Goal: Obtain resource: Download file/media

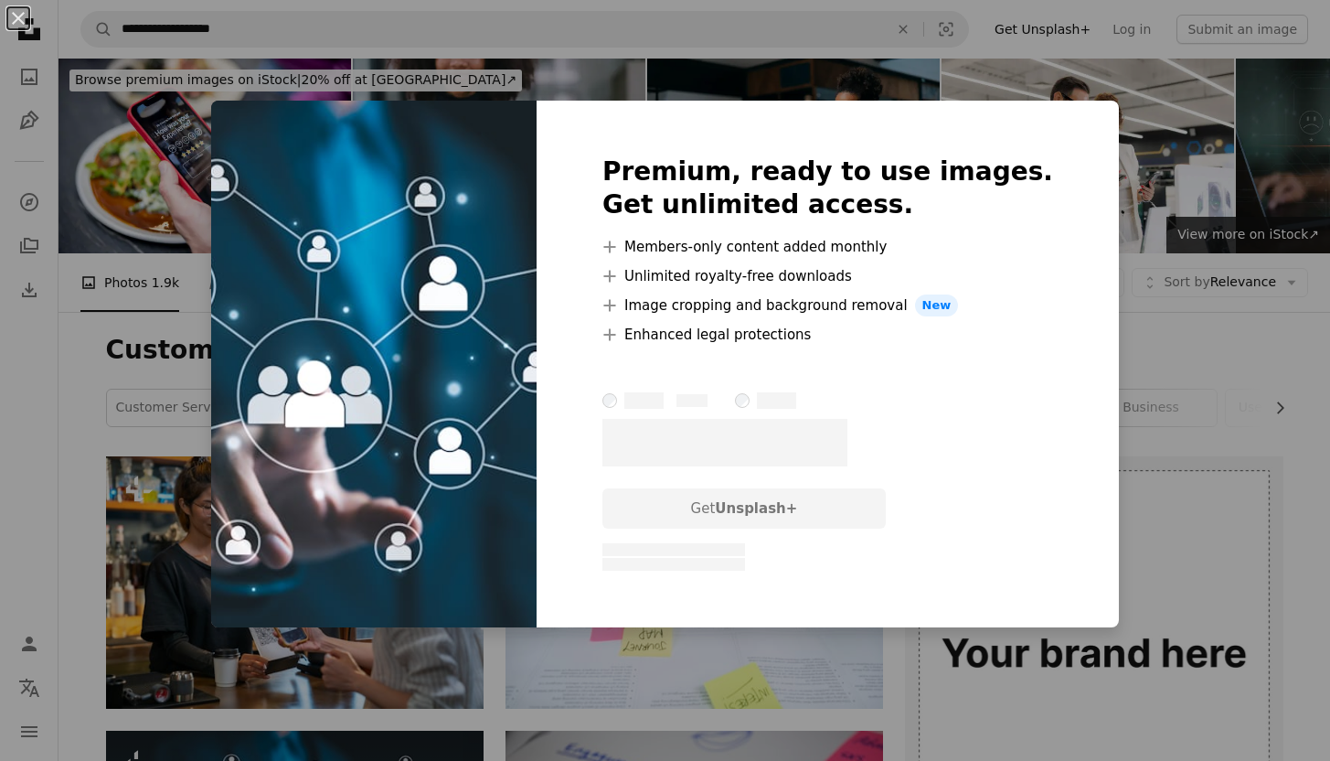
scroll to position [577, 0]
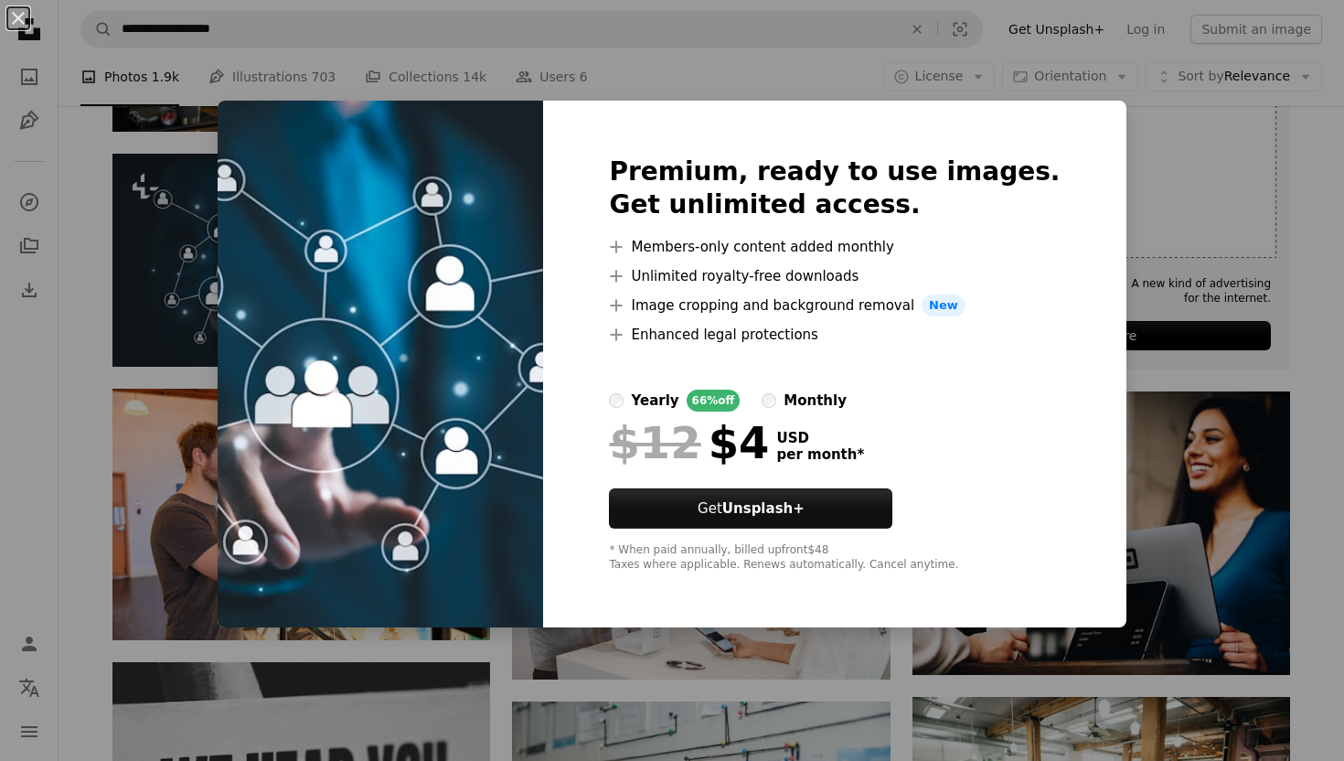
click at [180, 263] on div "An X shape Premium, ready to use images. Get unlimited access. A plus sign Memb…" at bounding box center [672, 380] width 1344 height 761
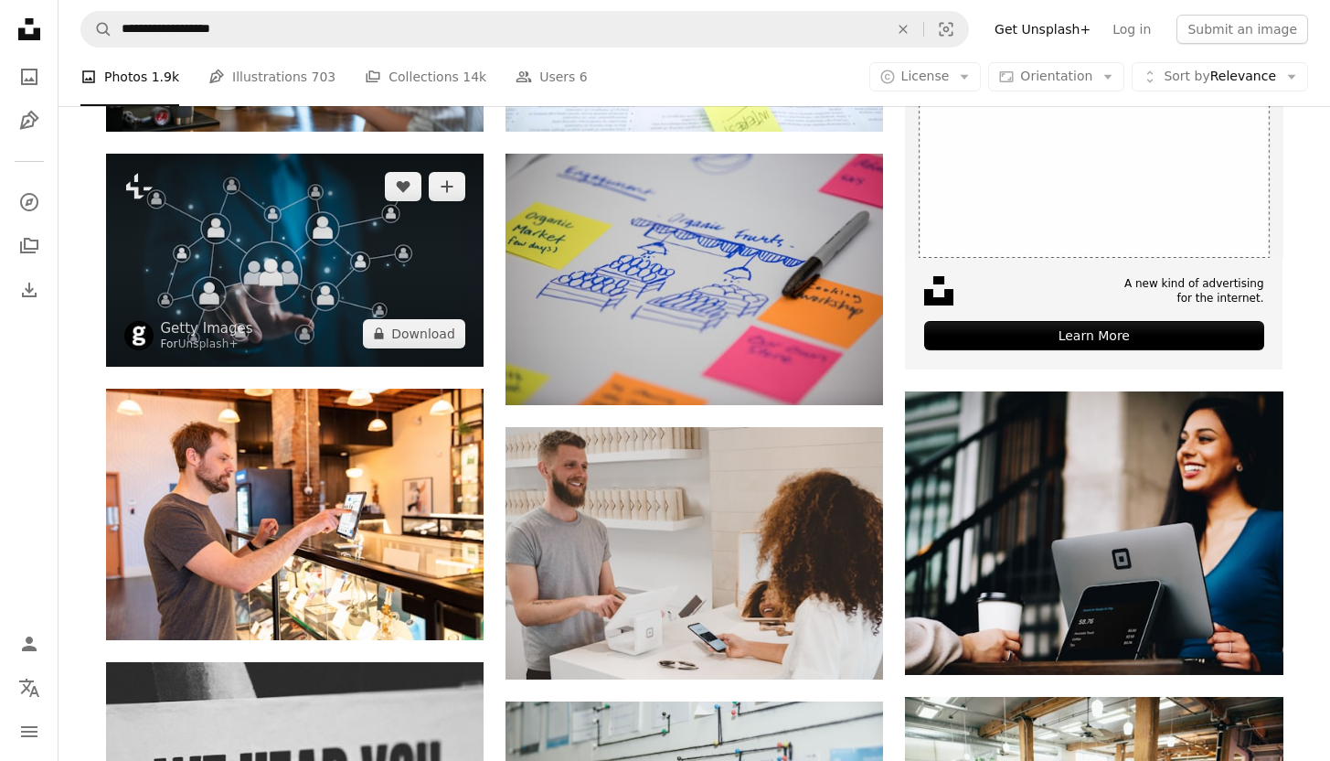
click at [186, 267] on img at bounding box center [295, 260] width 378 height 212
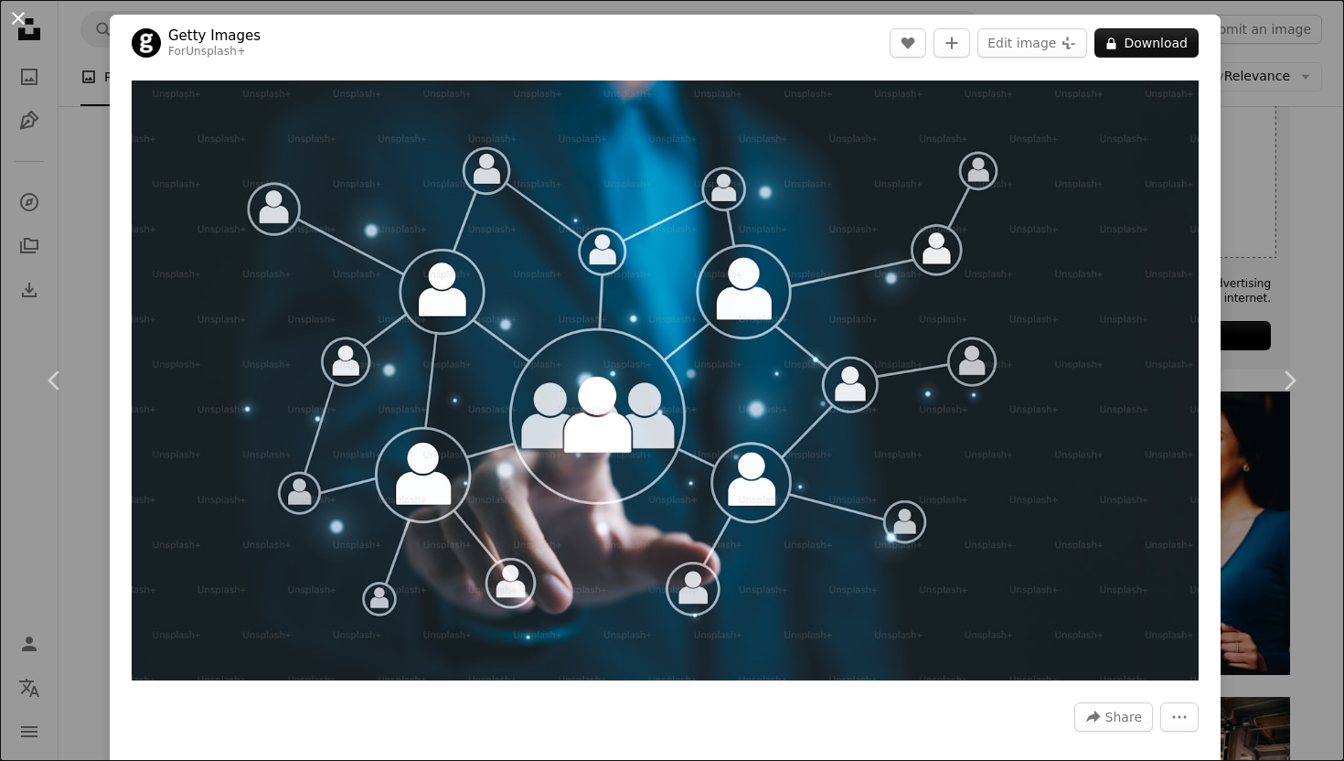
click at [20, 15] on button "An X shape" at bounding box center [18, 18] width 22 height 22
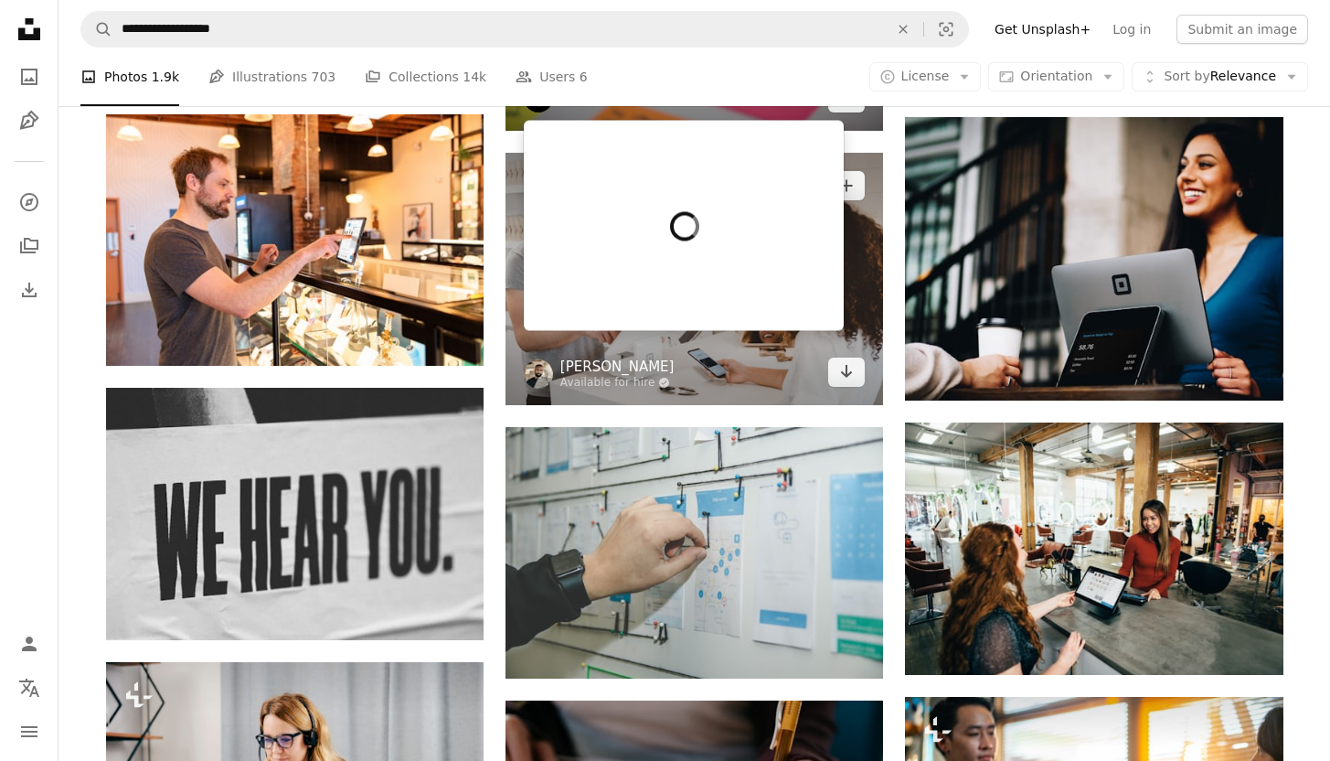
scroll to position [854, 0]
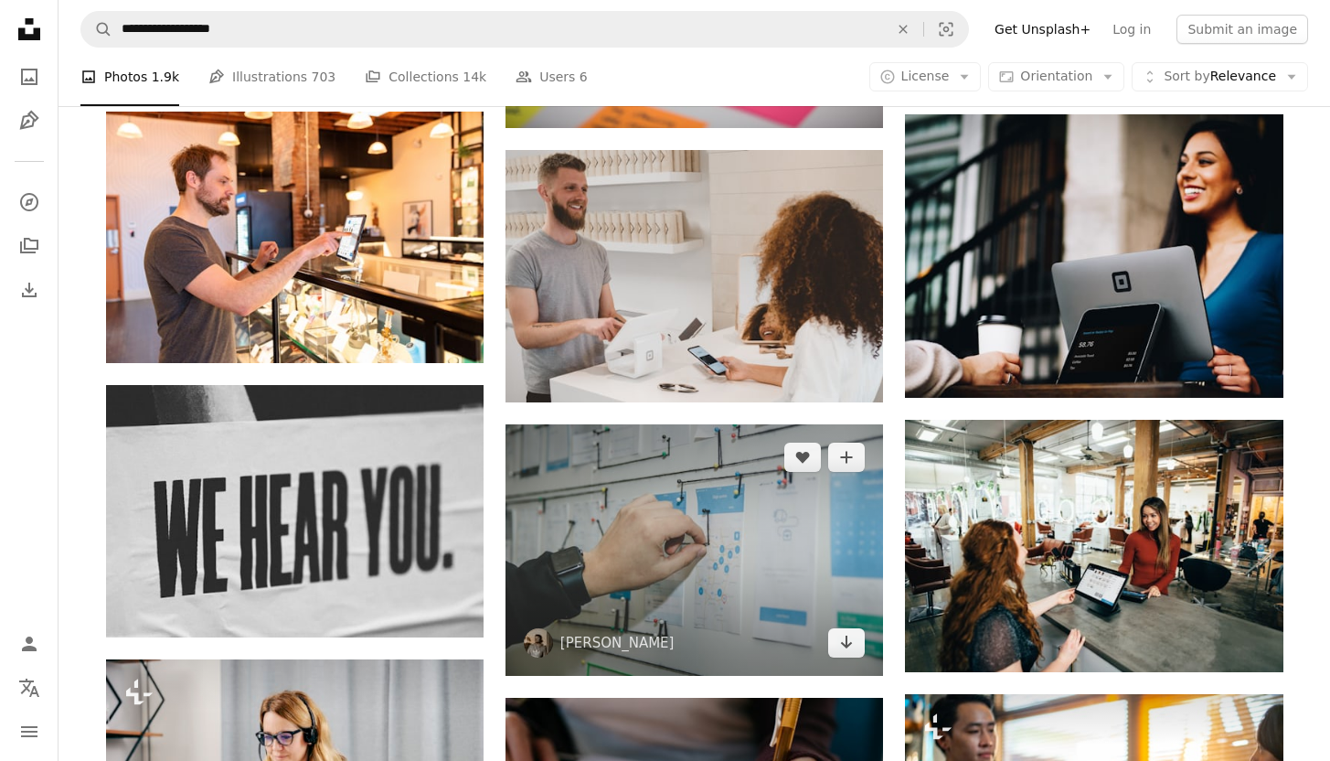
click at [764, 560] on img at bounding box center [695, 549] width 378 height 251
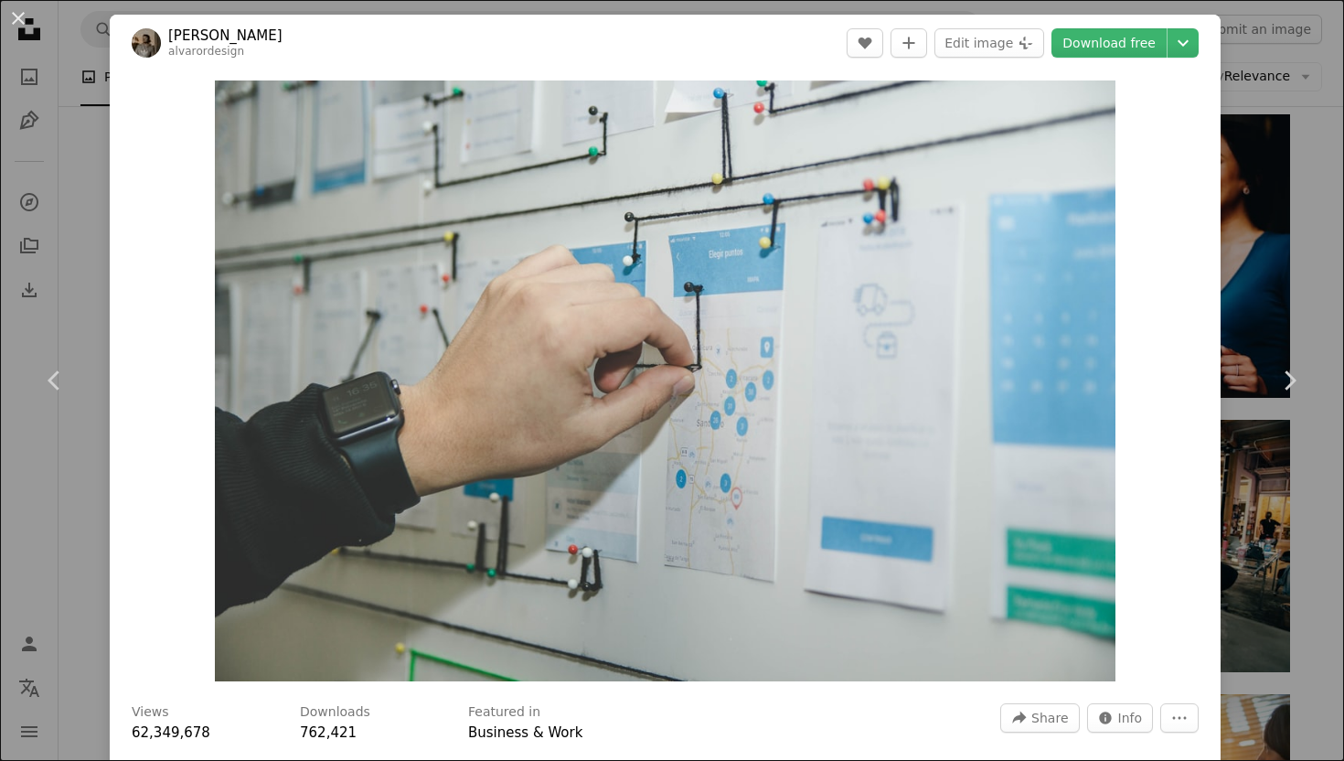
click at [22, 26] on button "An X shape" at bounding box center [18, 18] width 22 height 22
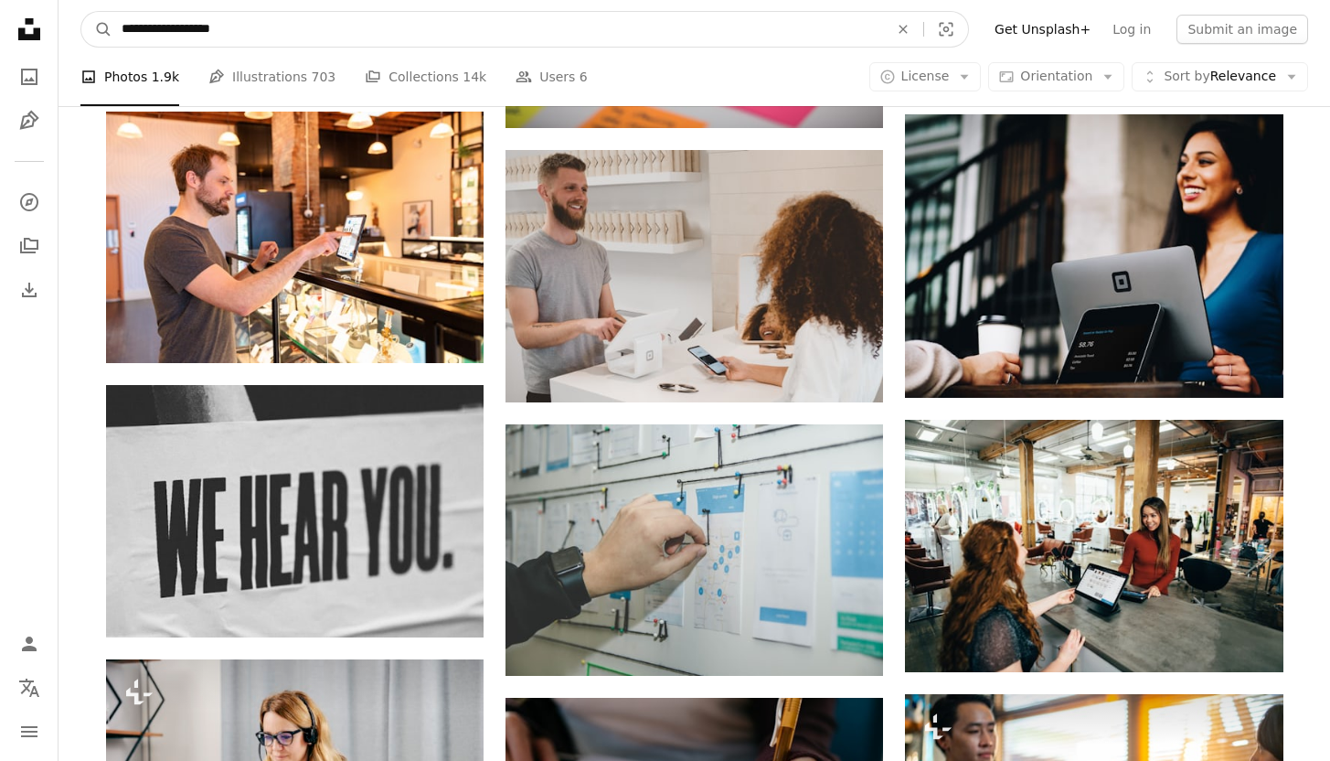
click at [265, 27] on input "**********" at bounding box center [497, 29] width 771 height 35
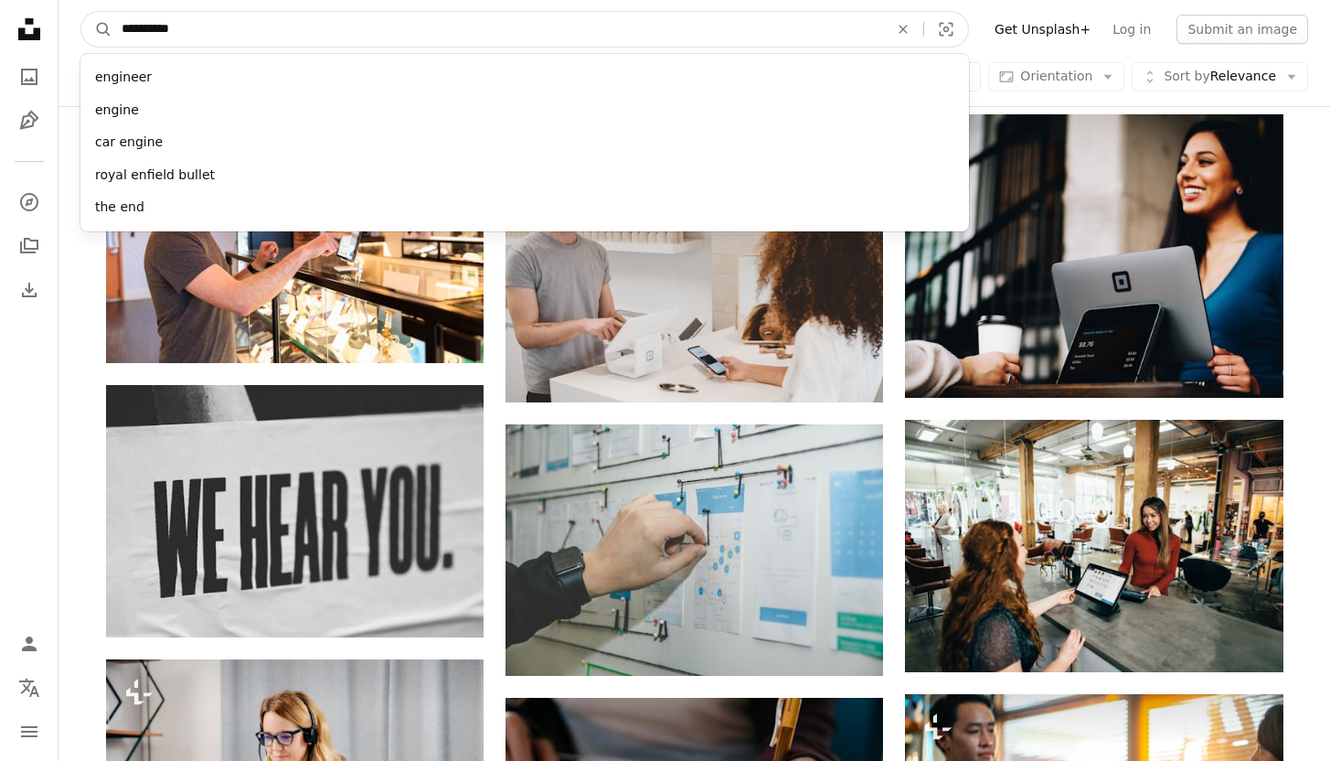
type input "**********"
click button "A magnifying glass" at bounding box center [96, 29] width 31 height 35
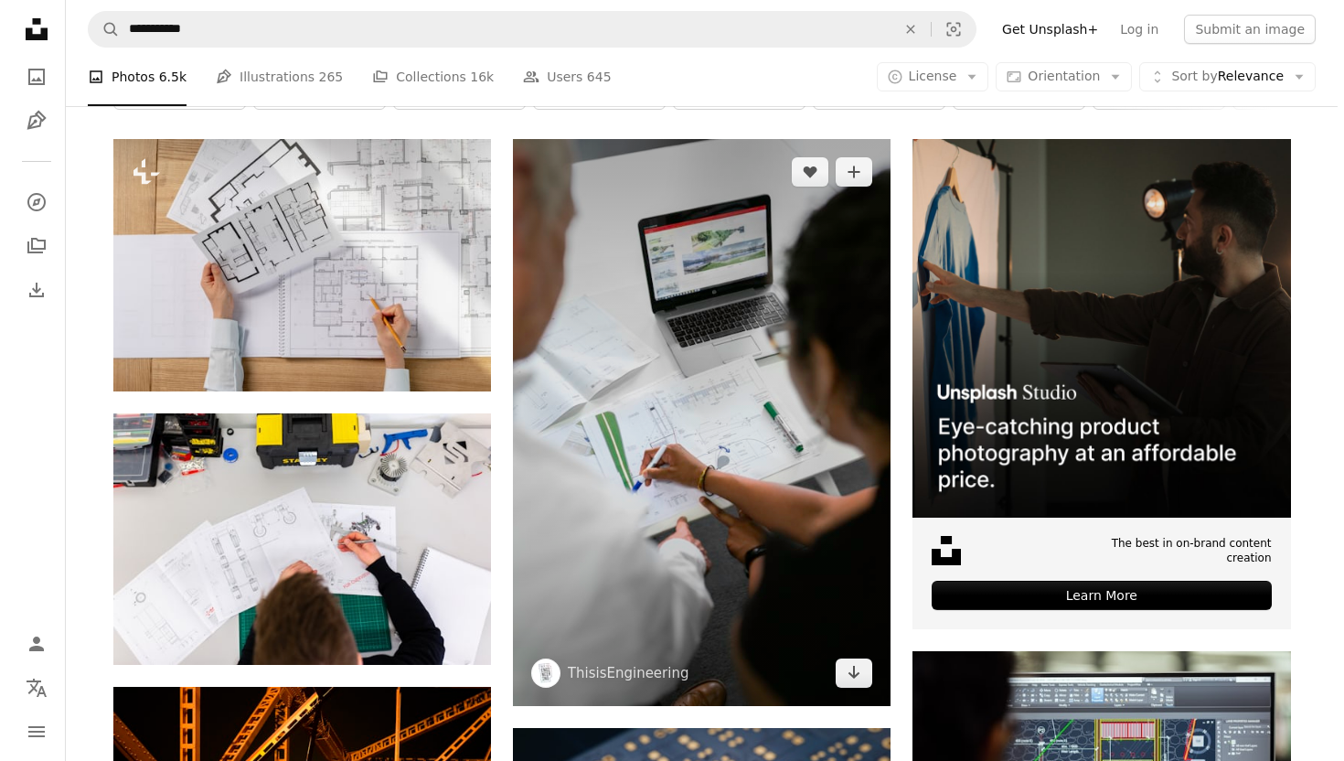
scroll to position [328, 0]
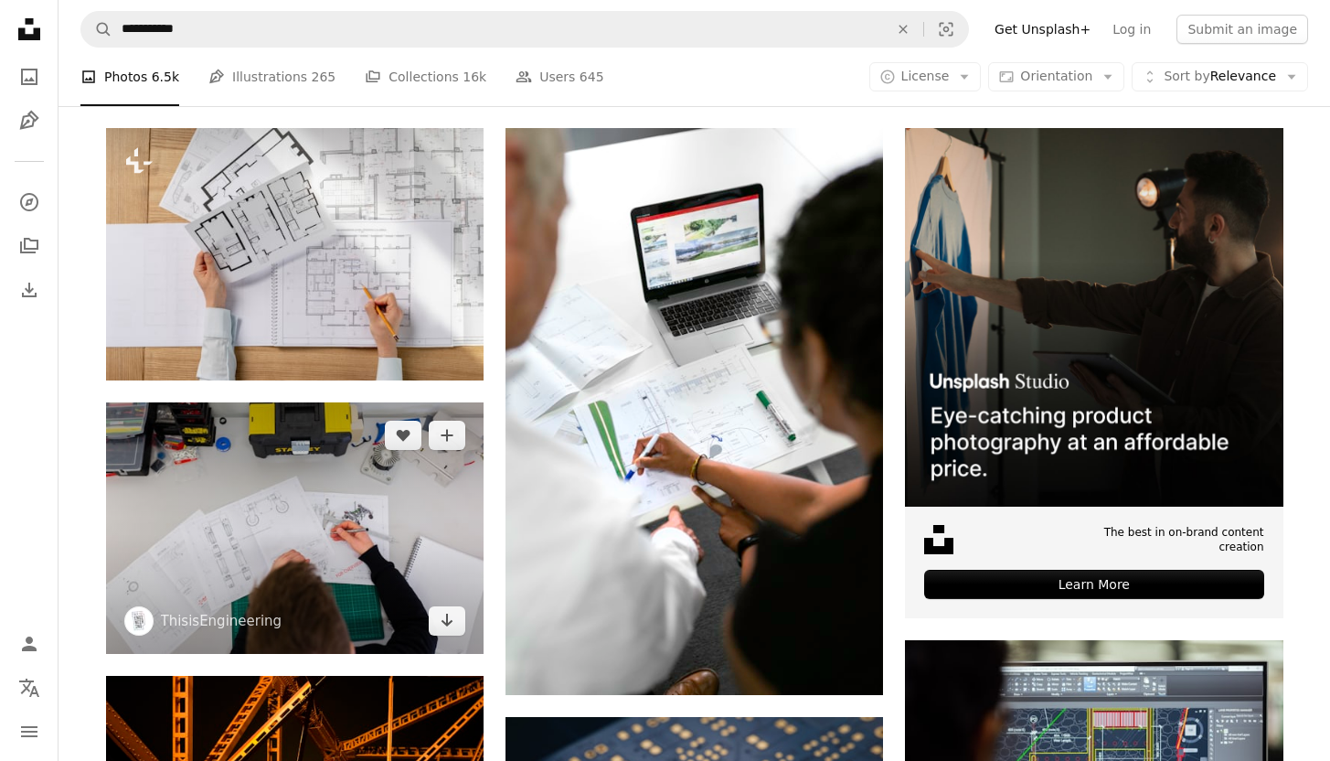
click at [347, 570] on img at bounding box center [295, 527] width 378 height 251
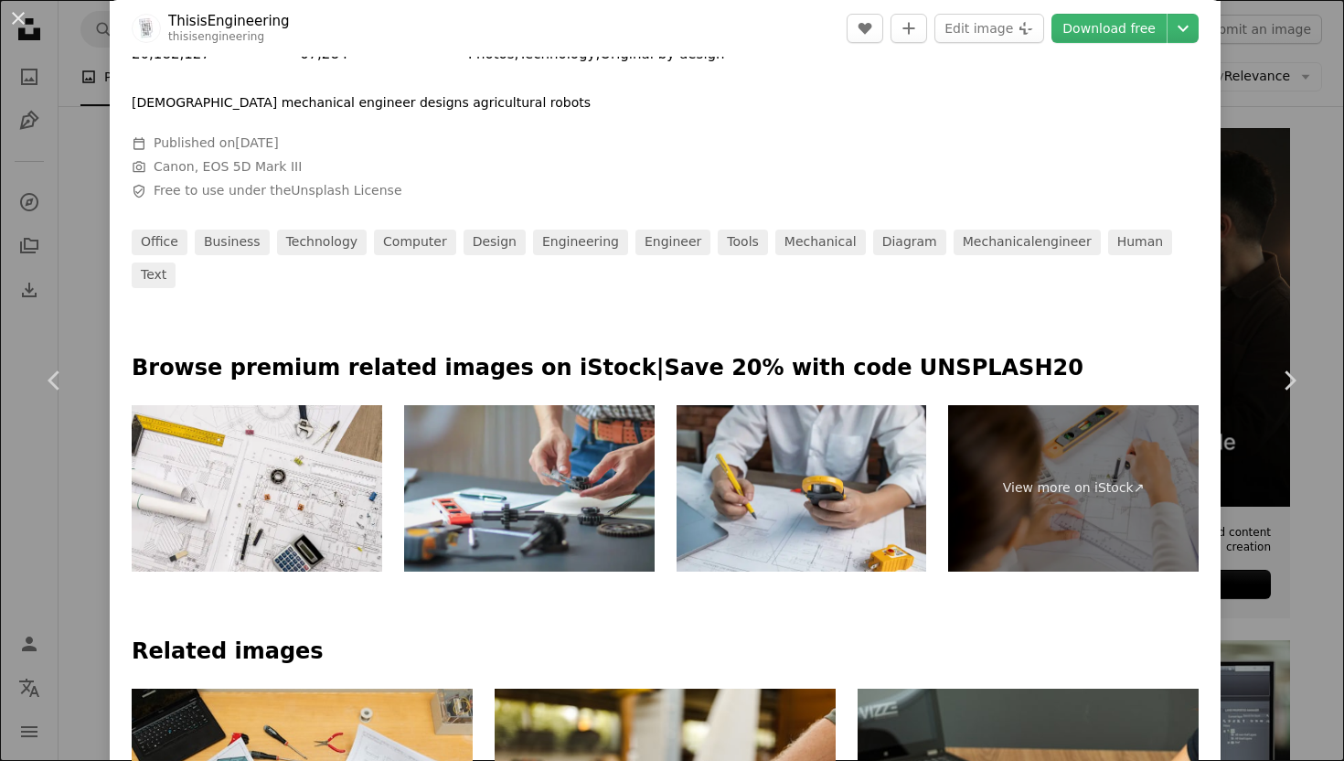
scroll to position [732, 0]
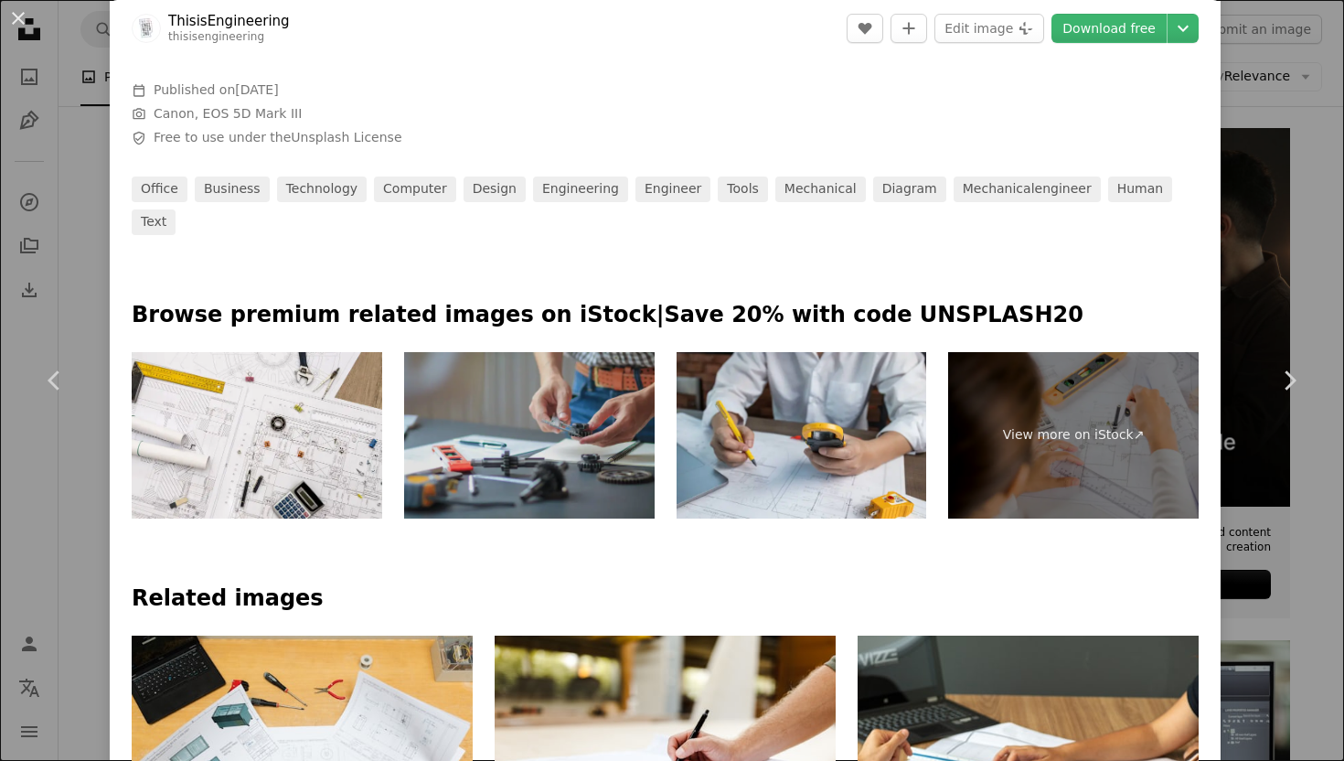
click at [542, 391] on img at bounding box center [529, 435] width 251 height 167
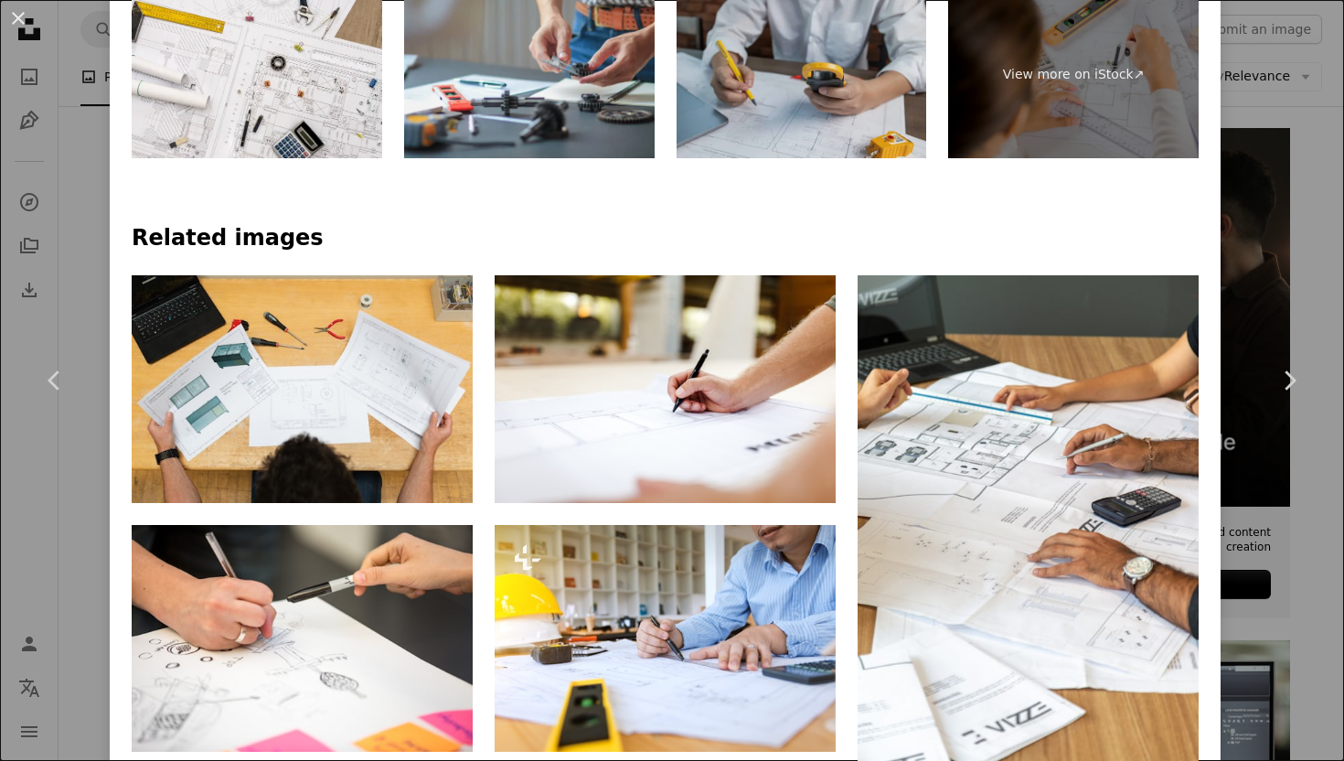
scroll to position [1102, 0]
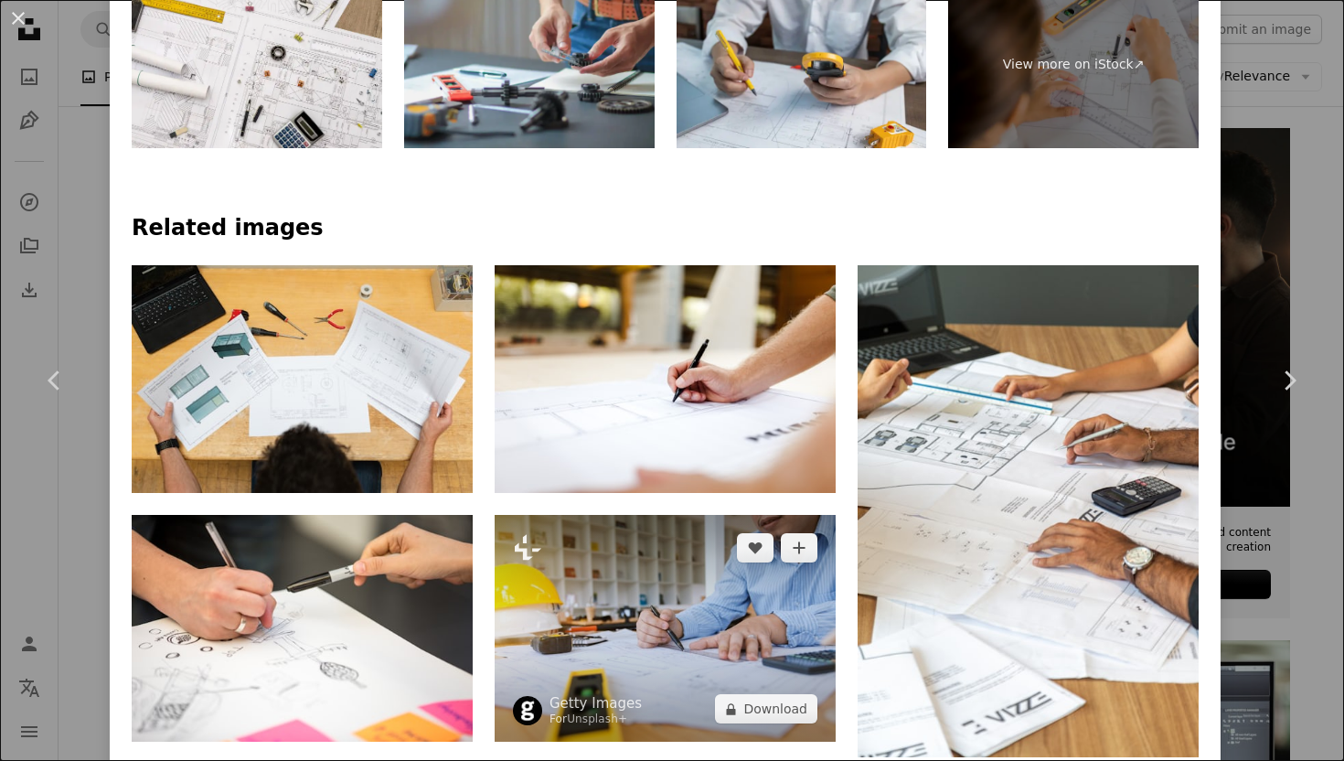
click at [726, 577] on img at bounding box center [665, 628] width 341 height 227
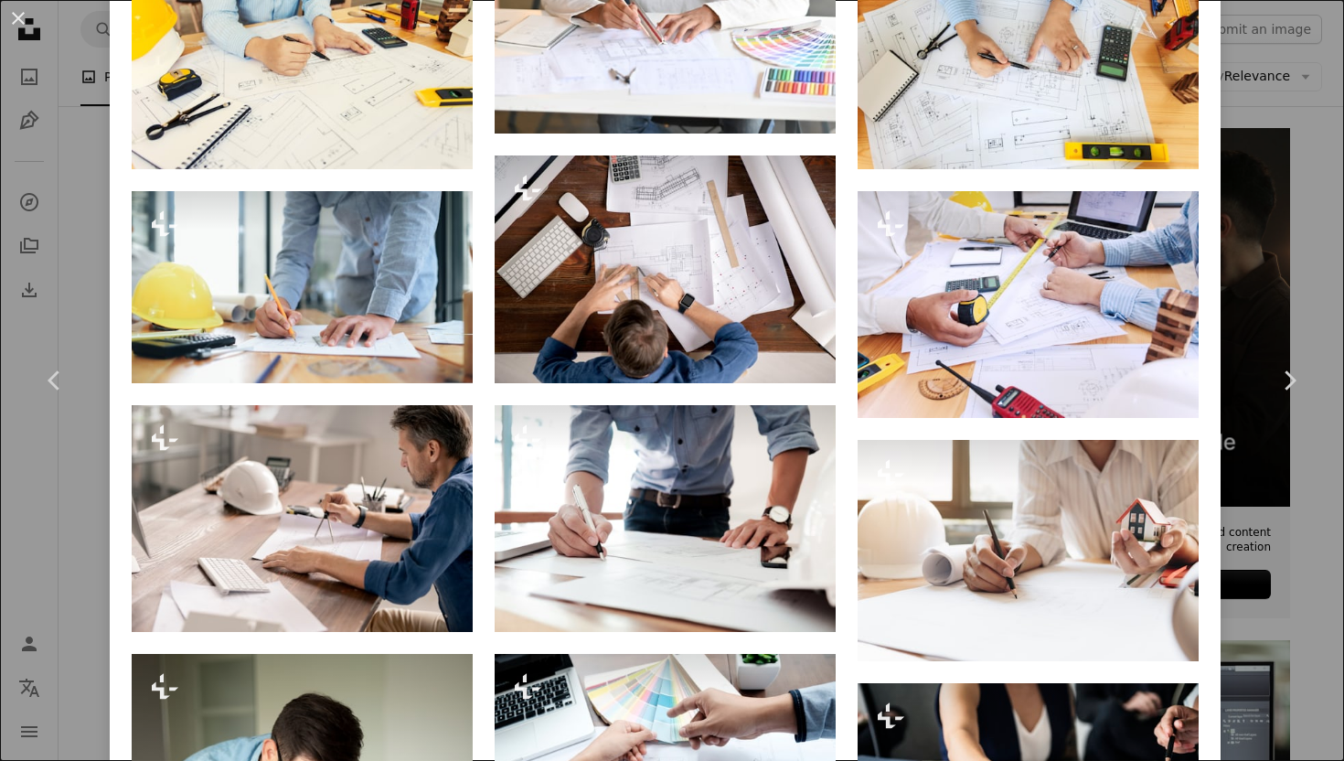
scroll to position [1081, 0]
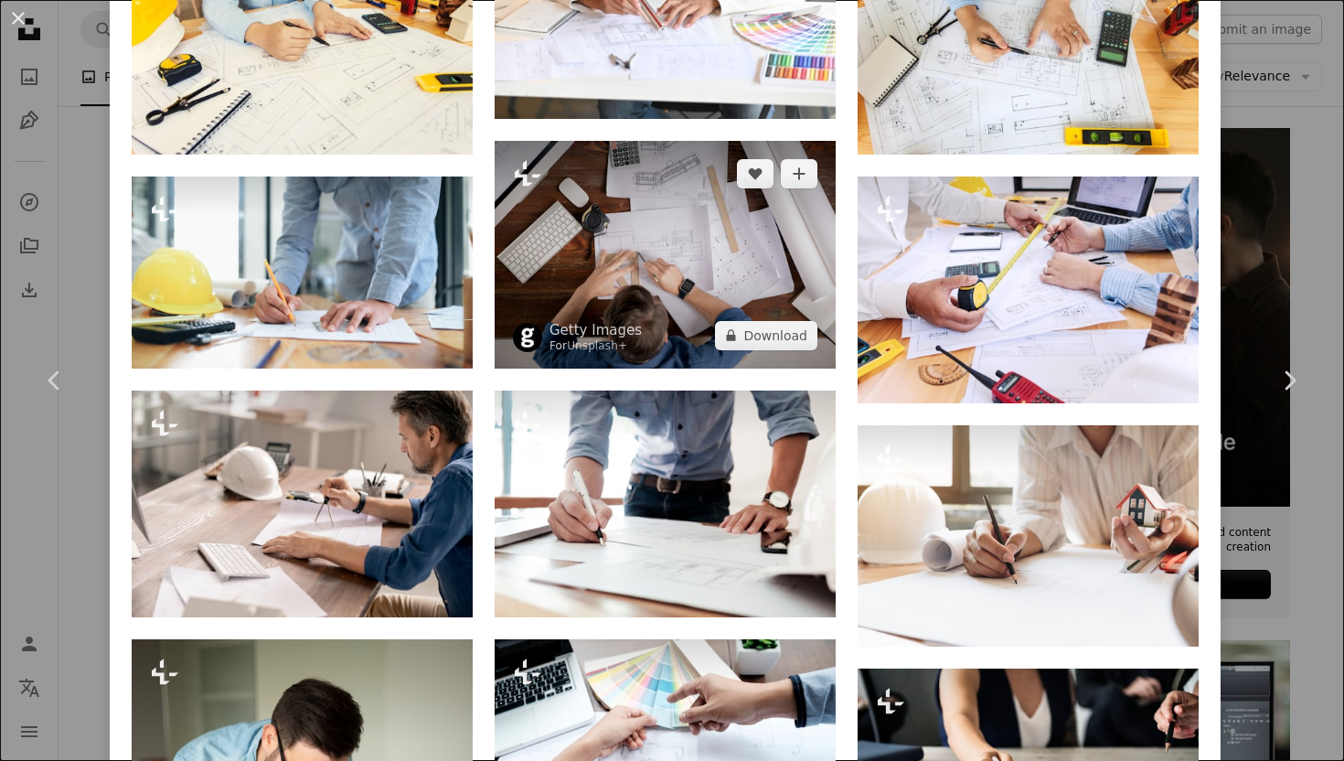
click at [702, 219] on img at bounding box center [665, 254] width 341 height 227
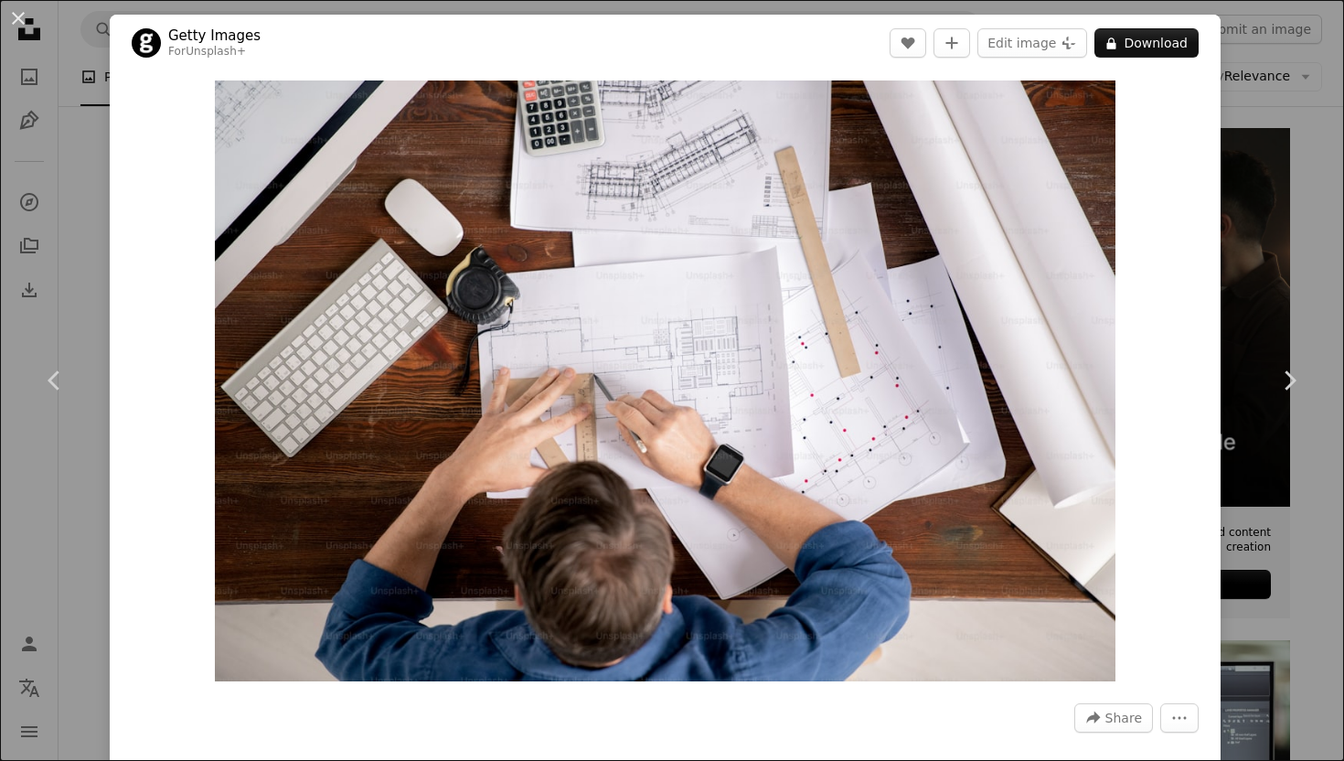
click at [1282, 225] on div "An X shape Chevron left Chevron right Getty Images For Unsplash+ A heart A plus…" at bounding box center [672, 380] width 1344 height 761
